Goal: Book appointment/travel/reservation

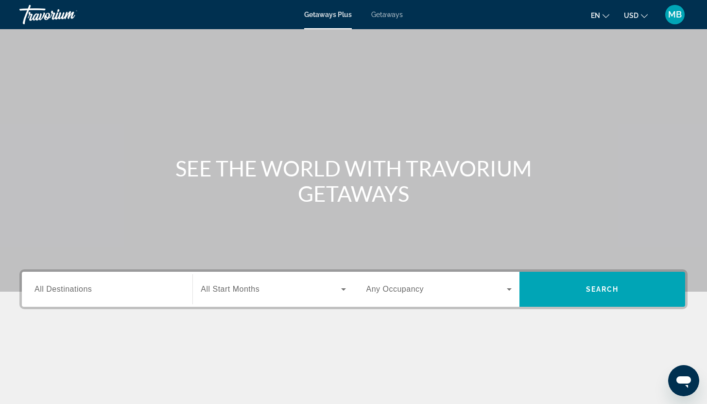
click at [115, 291] on input "Destination All Destinations" at bounding box center [106, 290] width 145 height 12
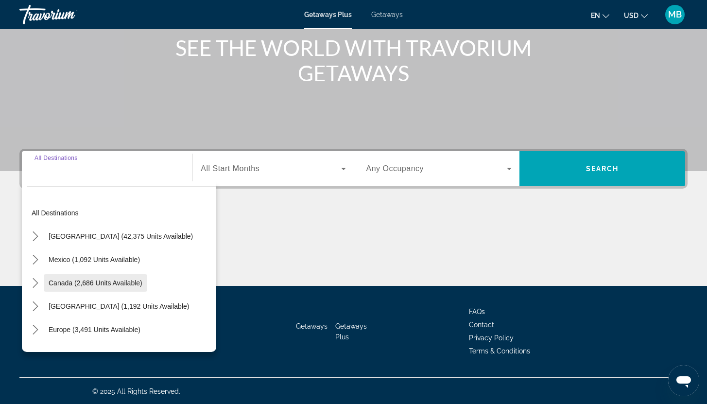
scroll to position [121, 0]
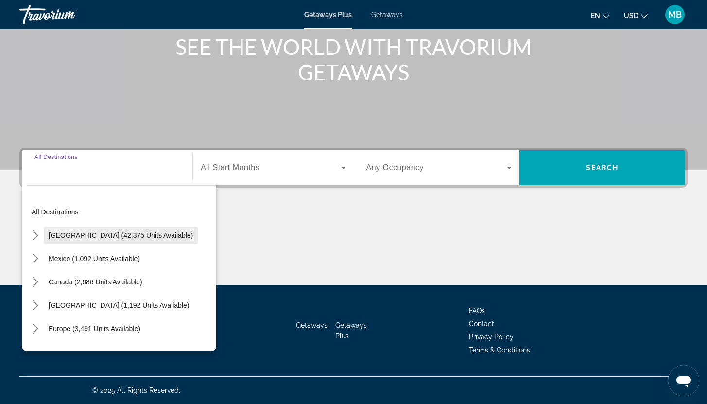
click at [77, 232] on span "United States (42,375 units available)" at bounding box center [121, 235] width 144 height 8
type input "**********"
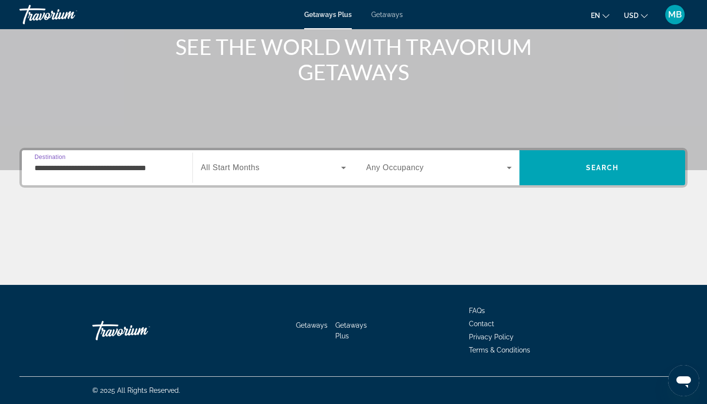
click at [289, 173] on span "Search widget" at bounding box center [271, 168] width 140 height 12
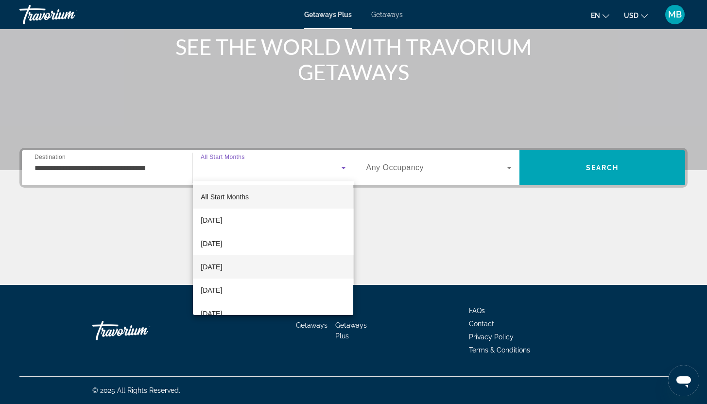
click at [222, 268] on span "[DATE]" at bounding box center [211, 267] width 21 height 12
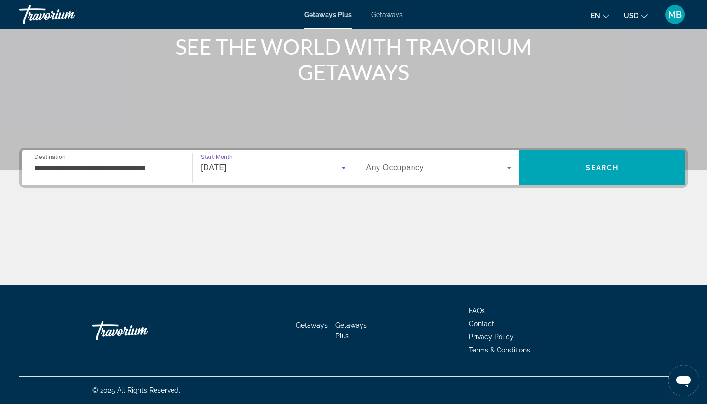
click at [490, 171] on span "Search widget" at bounding box center [436, 168] width 140 height 12
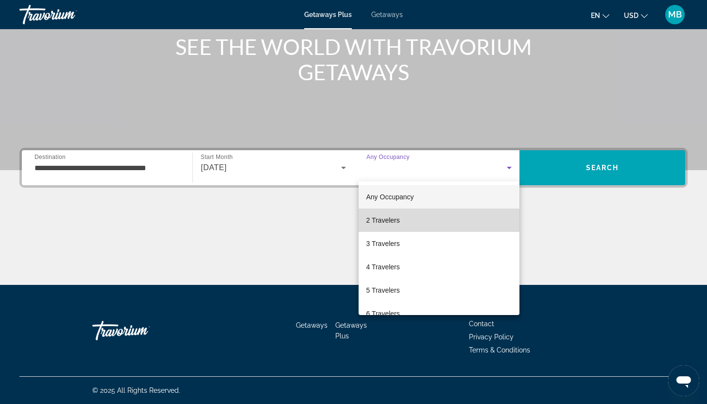
click at [465, 212] on mat-option "2 Travelers" at bounding box center [438, 219] width 161 height 23
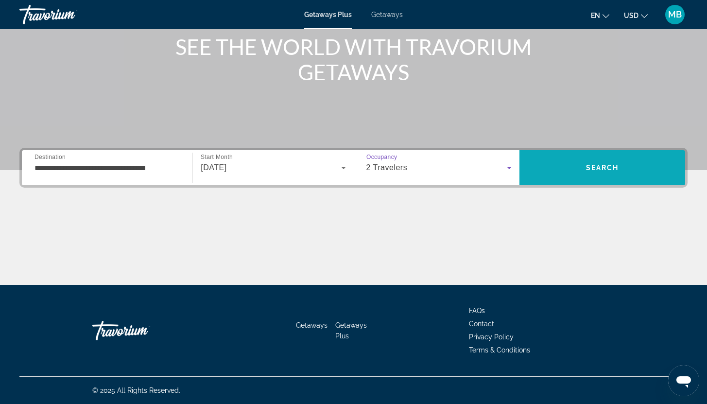
click at [549, 172] on span "Search" at bounding box center [602, 167] width 166 height 23
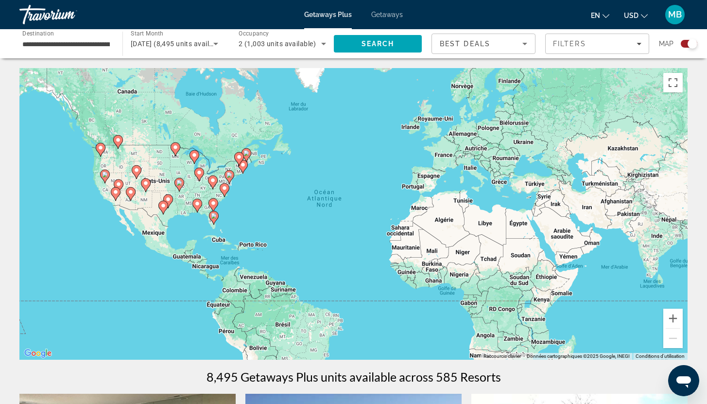
click at [643, 20] on button "USD USD ($) MXN (Mex$) CAD (Can$) GBP (£) EUR (€) AUD (A$) NZD (NZ$) CNY (CN¥)" at bounding box center [636, 15] width 24 height 14
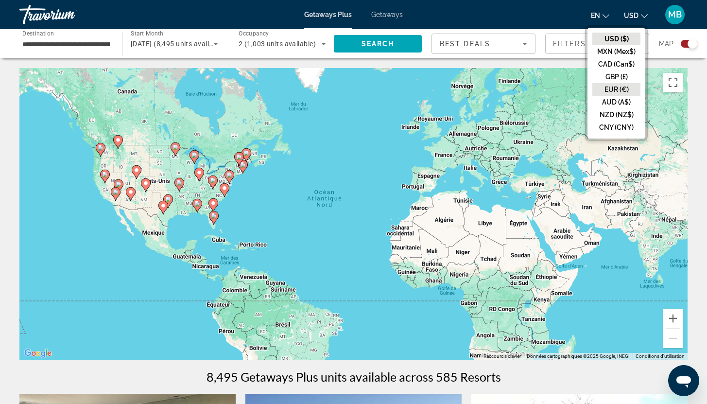
click at [610, 88] on button "EUR (€)" at bounding box center [616, 89] width 48 height 13
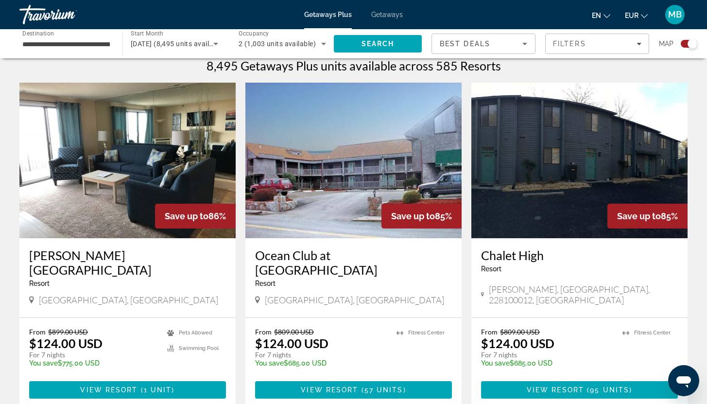
scroll to position [320, 0]
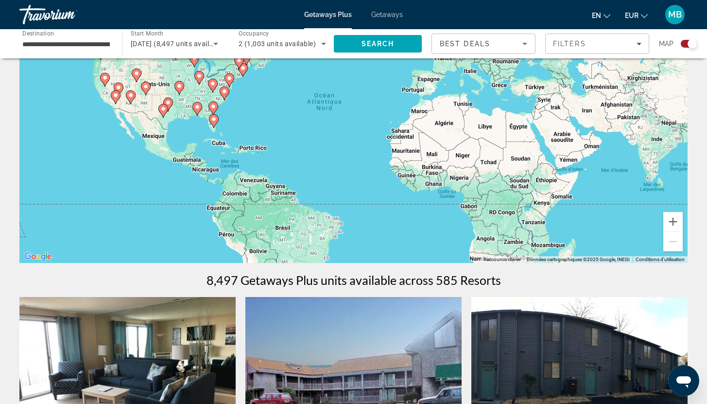
scroll to position [96, 0]
click at [673, 226] on button "Zoom avant" at bounding box center [672, 221] width 19 height 19
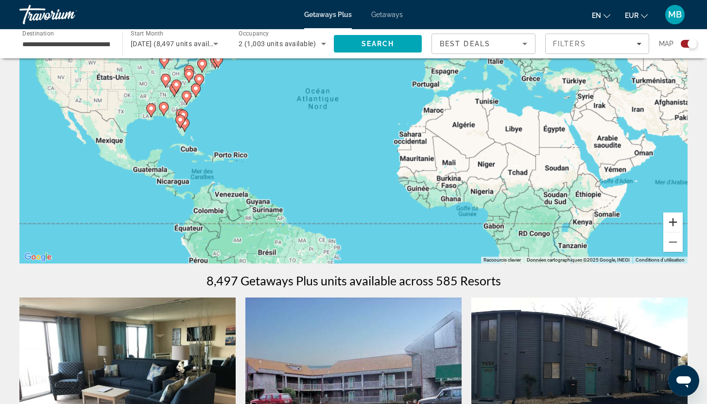
click at [673, 226] on button "Zoom avant" at bounding box center [672, 221] width 19 height 19
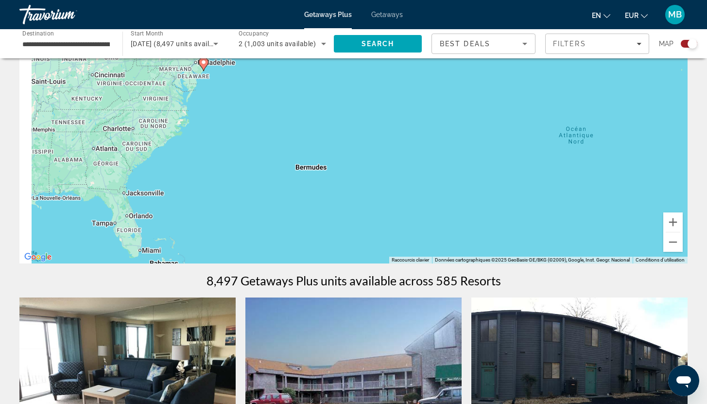
drag, startPoint x: 240, startPoint y: 114, endPoint x: 683, endPoint y: 194, distance: 450.1
click at [683, 194] on div "Pour activer le glissement avec le clavier, appuyez sur Alt+Entrée. Une fois ce…" at bounding box center [353, 117] width 668 height 291
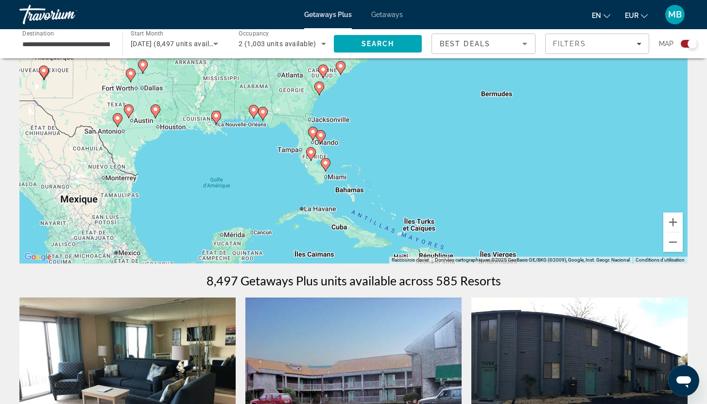
drag, startPoint x: 294, startPoint y: 183, endPoint x: 397, endPoint y: 159, distance: 105.2
click at [360, 110] on div "Pour activer le glissement avec le clavier, appuyez sur Alt+Entrée. Une fois ce…" at bounding box center [353, 117] width 668 height 291
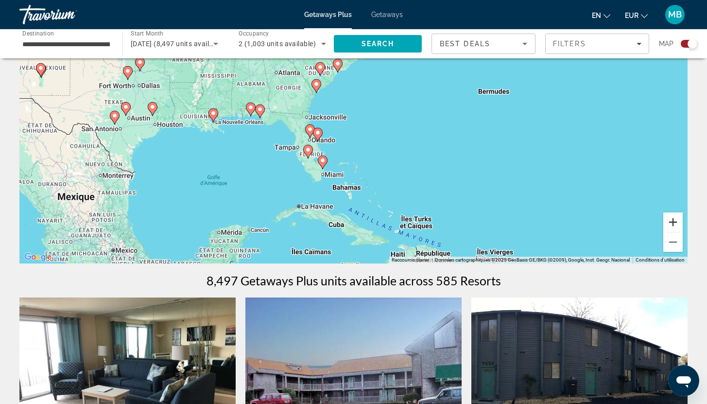
click at [678, 220] on button "Zoom avant" at bounding box center [672, 221] width 19 height 19
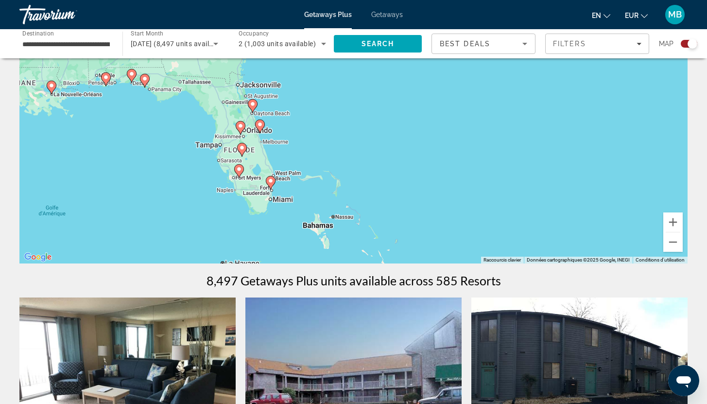
drag, startPoint x: 283, startPoint y: 187, endPoint x: 262, endPoint y: 154, distance: 39.5
click at [262, 154] on div "Pour activer le glissement avec le clavier, appuyez sur Alt+Entrée. Une fois ce…" at bounding box center [353, 117] width 668 height 291
click at [271, 181] on image "Main content" at bounding box center [270, 181] width 6 height 6
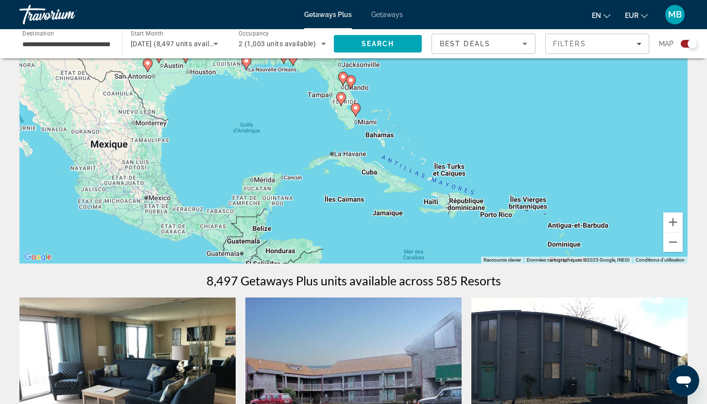
click at [356, 107] on image "Main content" at bounding box center [356, 108] width 6 height 6
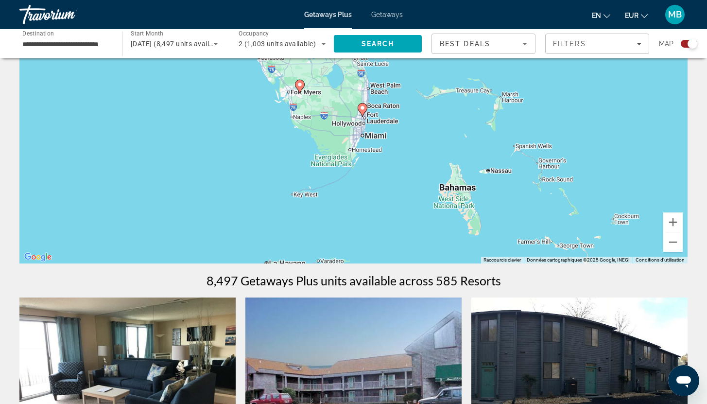
click at [362, 107] on image "Main content" at bounding box center [362, 108] width 6 height 6
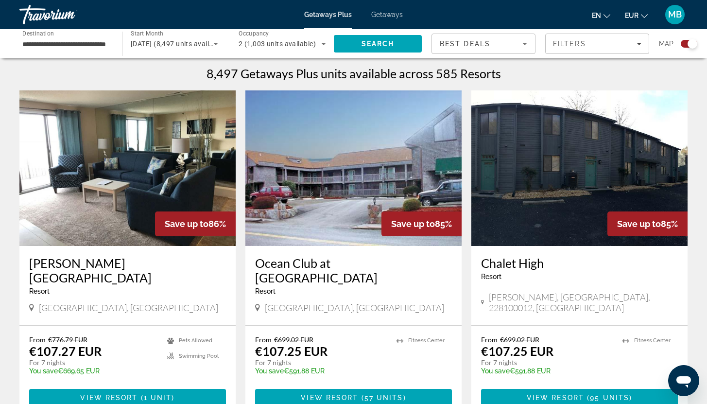
scroll to position [285, 0]
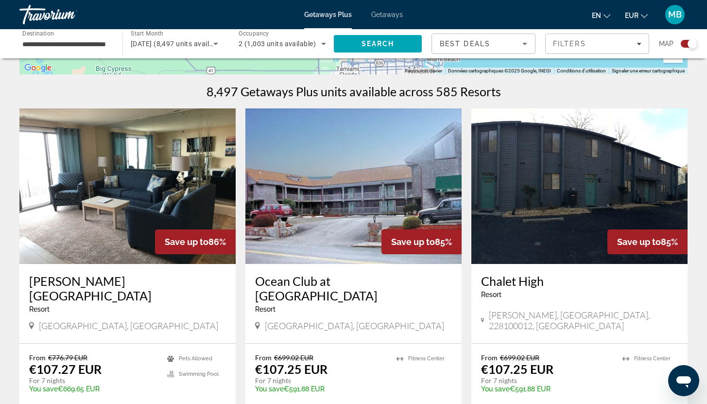
click at [71, 44] on input "**********" at bounding box center [65, 44] width 87 height 12
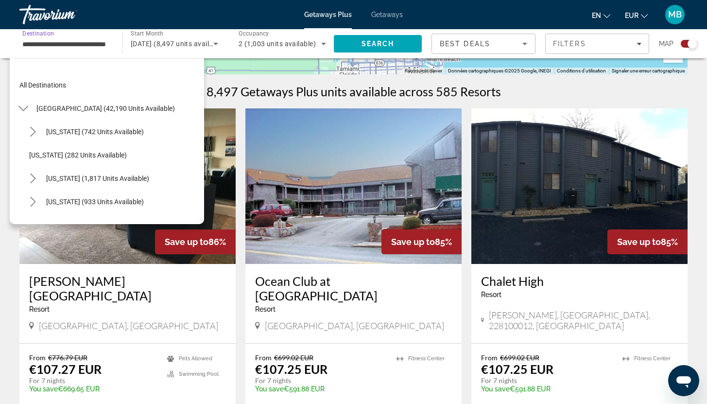
scroll to position [174, 0]
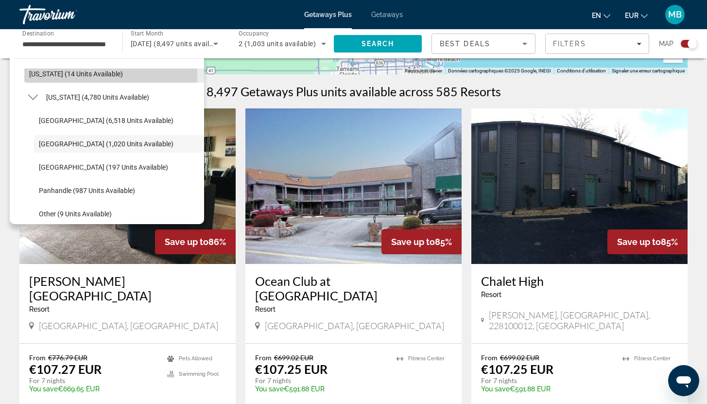
click at [52, 76] on span "[US_STATE] (14 units available)" at bounding box center [76, 74] width 94 height 8
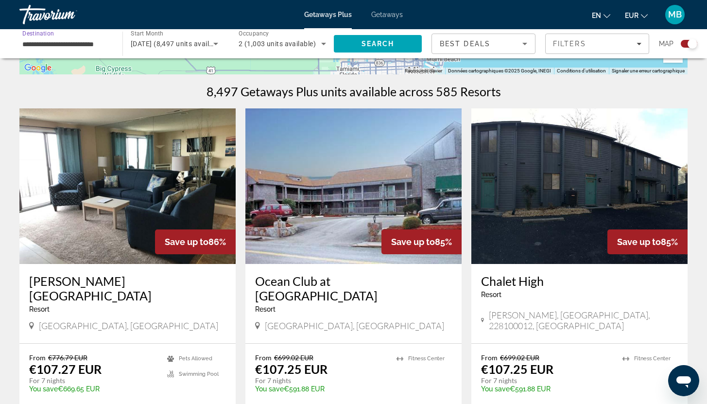
click at [60, 41] on input "**********" at bounding box center [65, 44] width 87 height 12
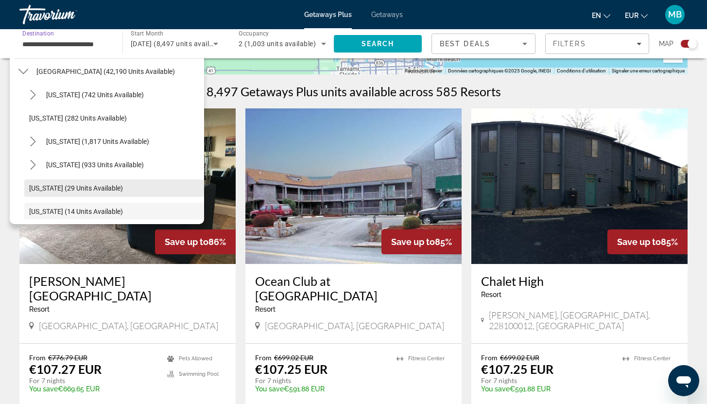
scroll to position [0, 0]
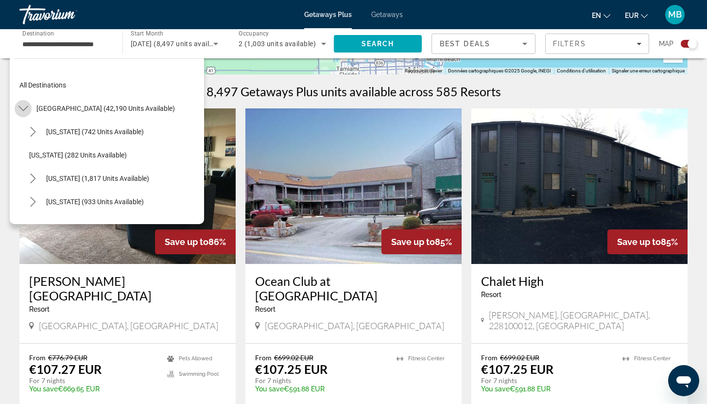
click at [23, 108] on icon "Toggle United States (42,190 units available) submenu" at bounding box center [23, 108] width 10 height 10
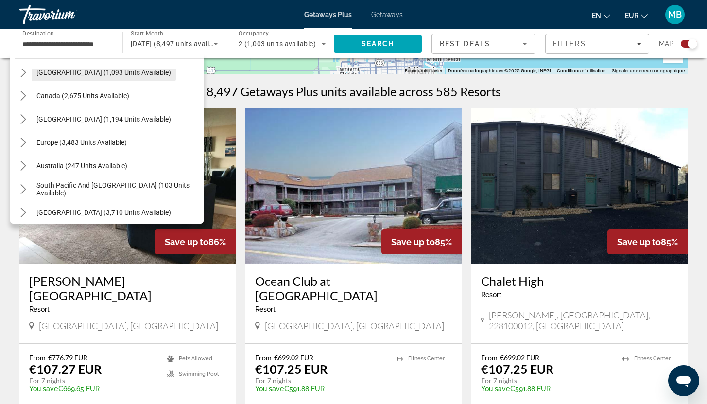
scroll to position [60, 0]
click at [24, 187] on icon "Toggle South Pacific and Oceania (103 units available) submenu" at bounding box center [22, 189] width 5 height 10
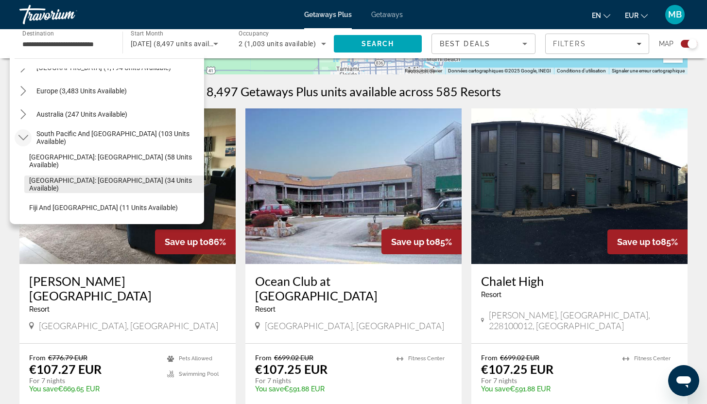
scroll to position [178, 0]
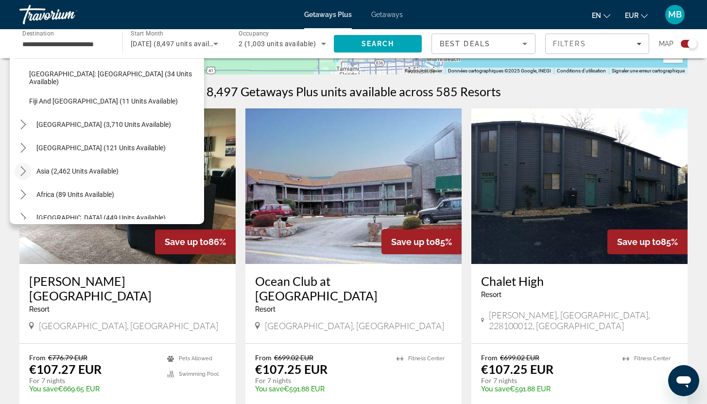
click at [20, 171] on icon "Toggle Asia (2,462 units available) submenu" at bounding box center [23, 171] width 10 height 10
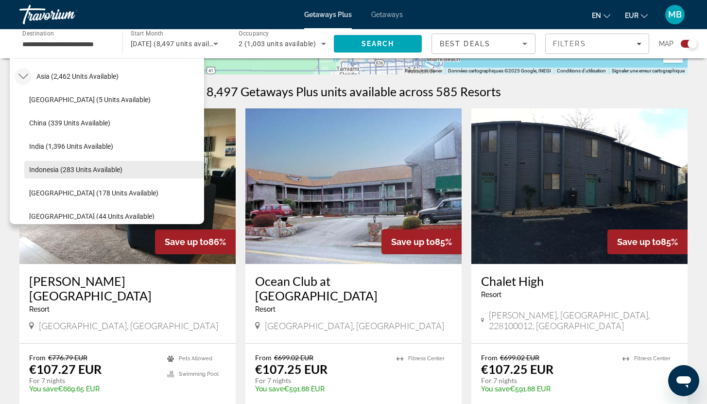
scroll to position [304, 0]
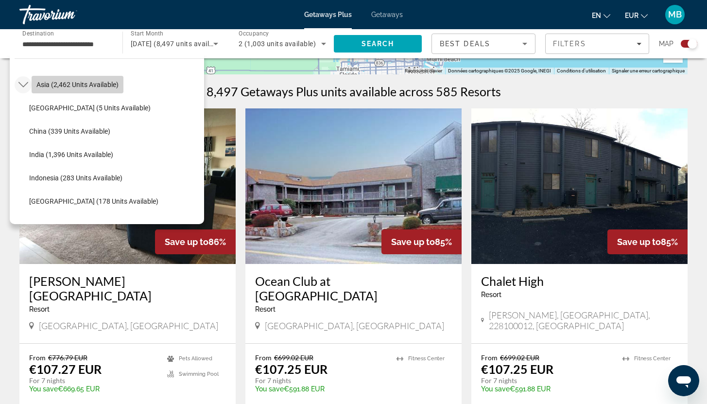
click at [63, 88] on span "Select destination: Asia (2,462 units available)" at bounding box center [78, 84] width 92 height 23
type input "**********"
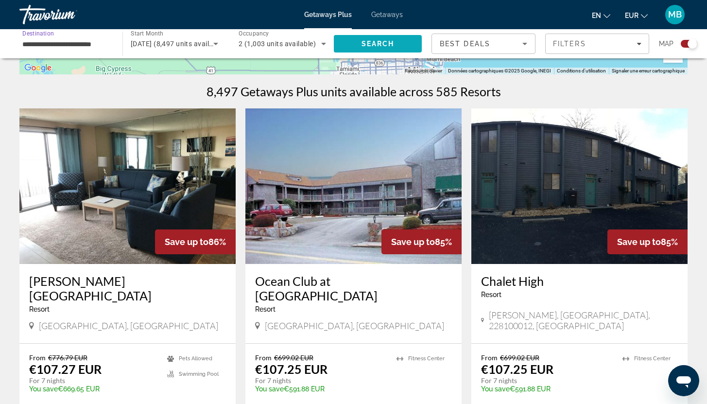
click at [390, 46] on span "Search" at bounding box center [377, 44] width 33 height 8
